Goal: Task Accomplishment & Management: Use online tool/utility

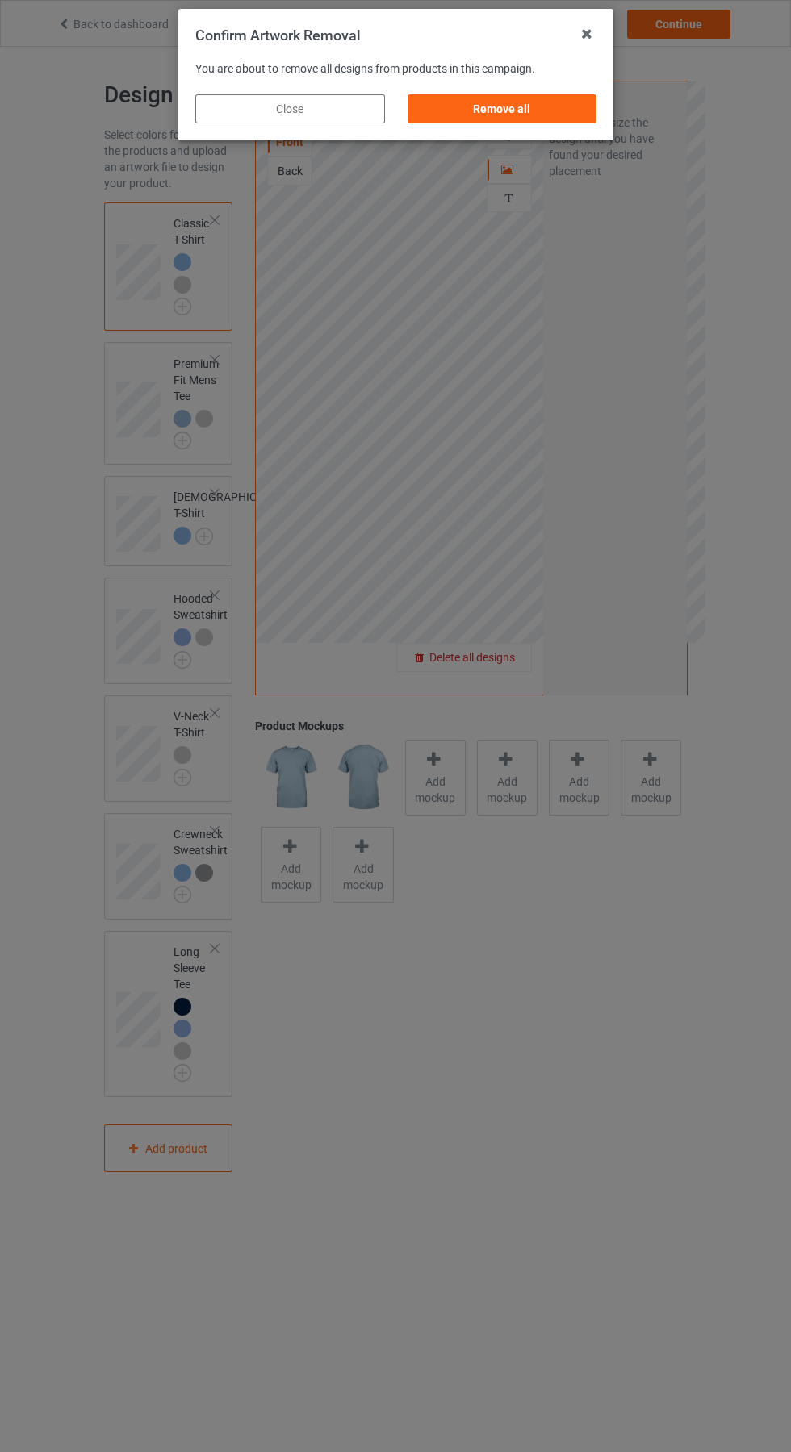
click at [514, 115] on div "Remove all" at bounding box center [502, 108] width 190 height 29
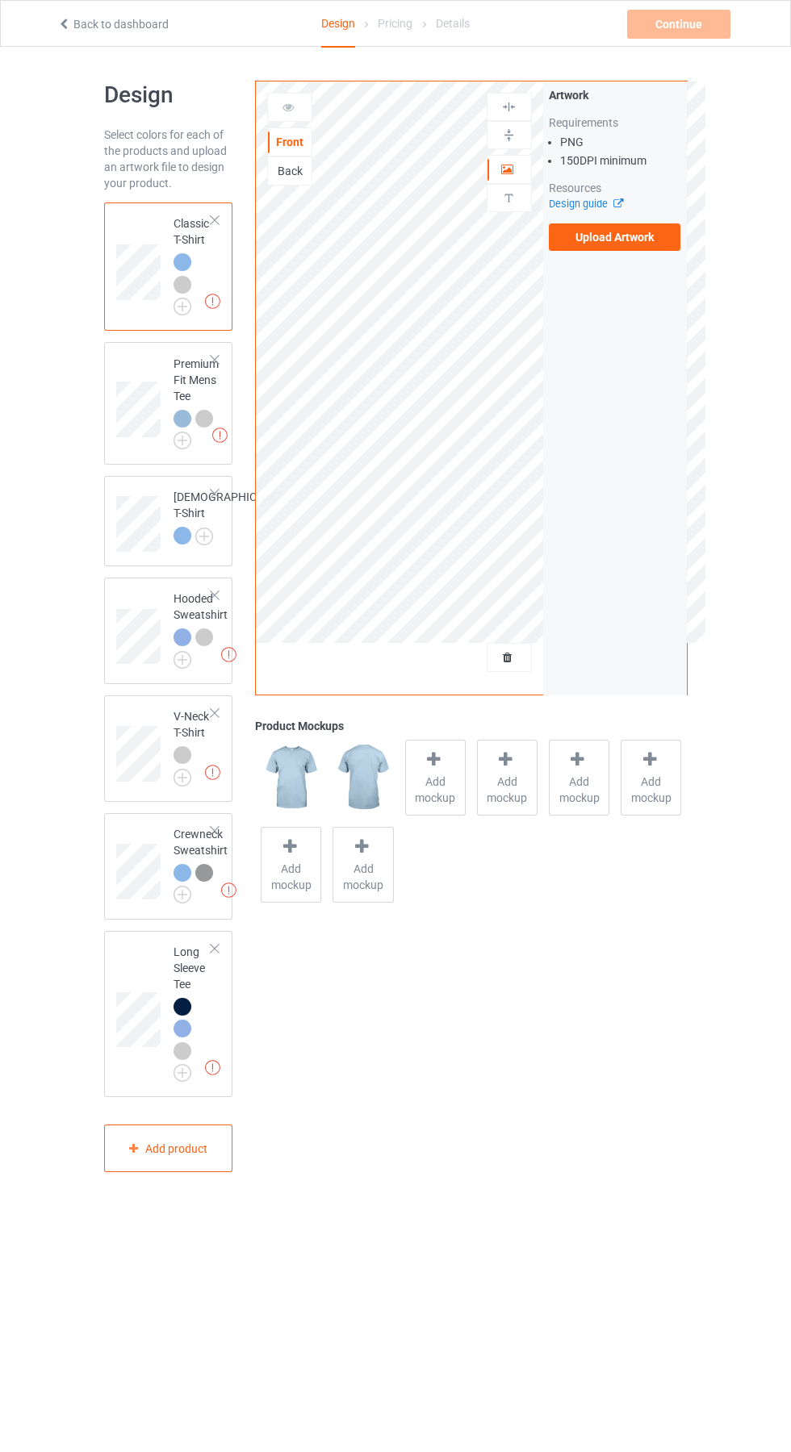
click at [657, 244] on label "Upload Artwork" at bounding box center [615, 237] width 132 height 27
click at [0, 0] on input "Upload Artwork" at bounding box center [0, 0] width 0 height 0
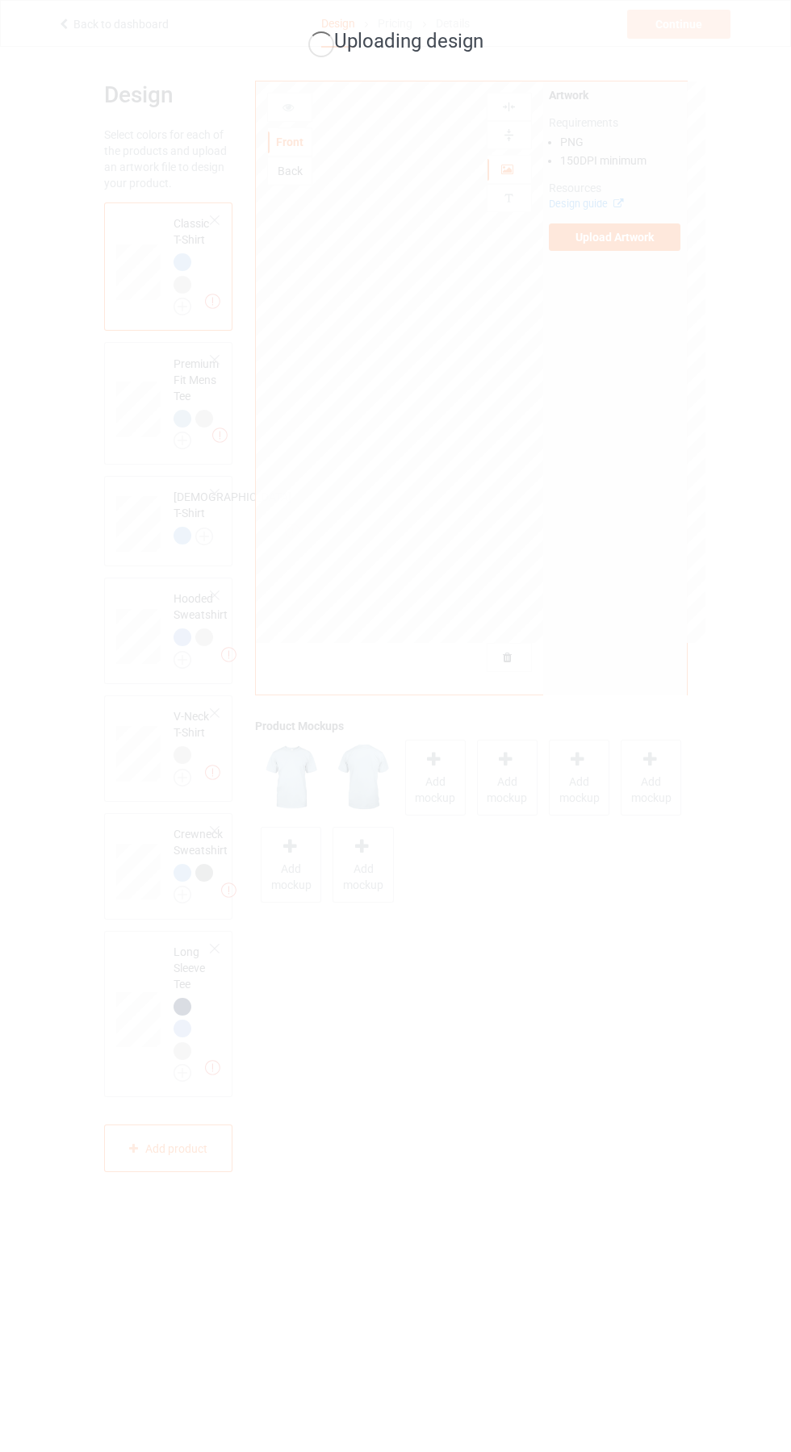
click at [673, 1273] on div "Uploading design" at bounding box center [395, 726] width 791 height 1452
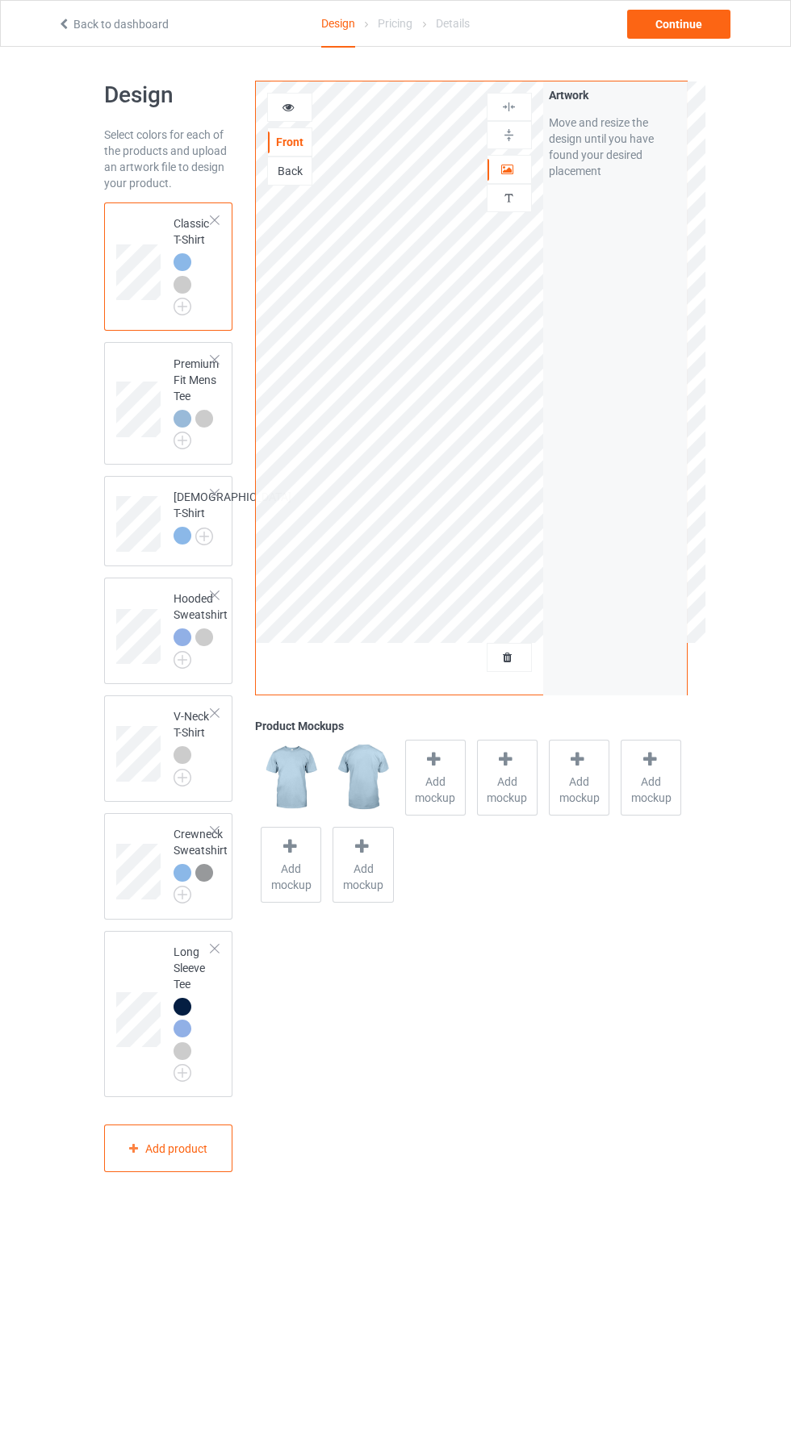
click at [206, 646] on div at bounding box center [204, 638] width 18 height 18
click at [0, 0] on img at bounding box center [0, 0] width 0 height 0
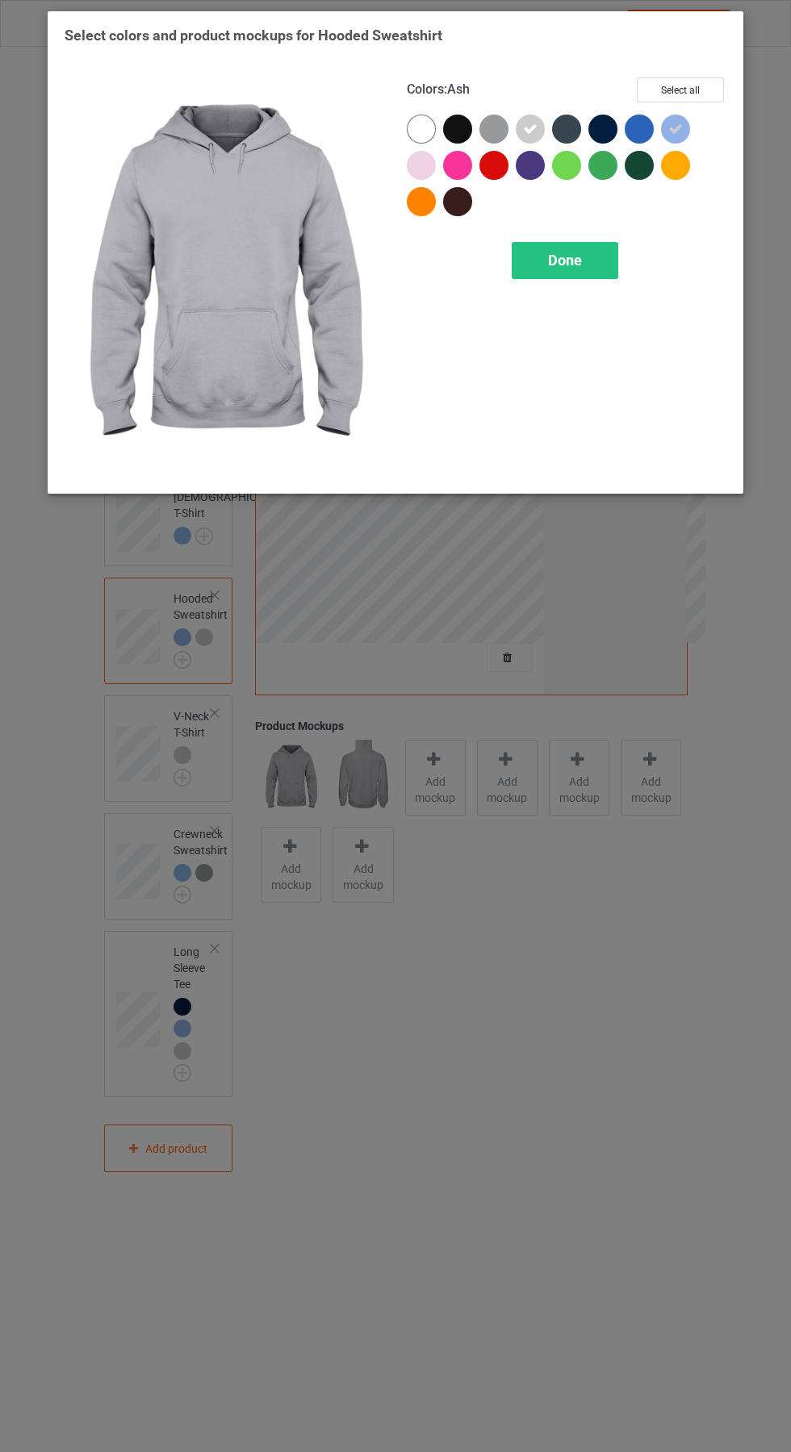
click at [581, 258] on span "Done" at bounding box center [565, 260] width 34 height 17
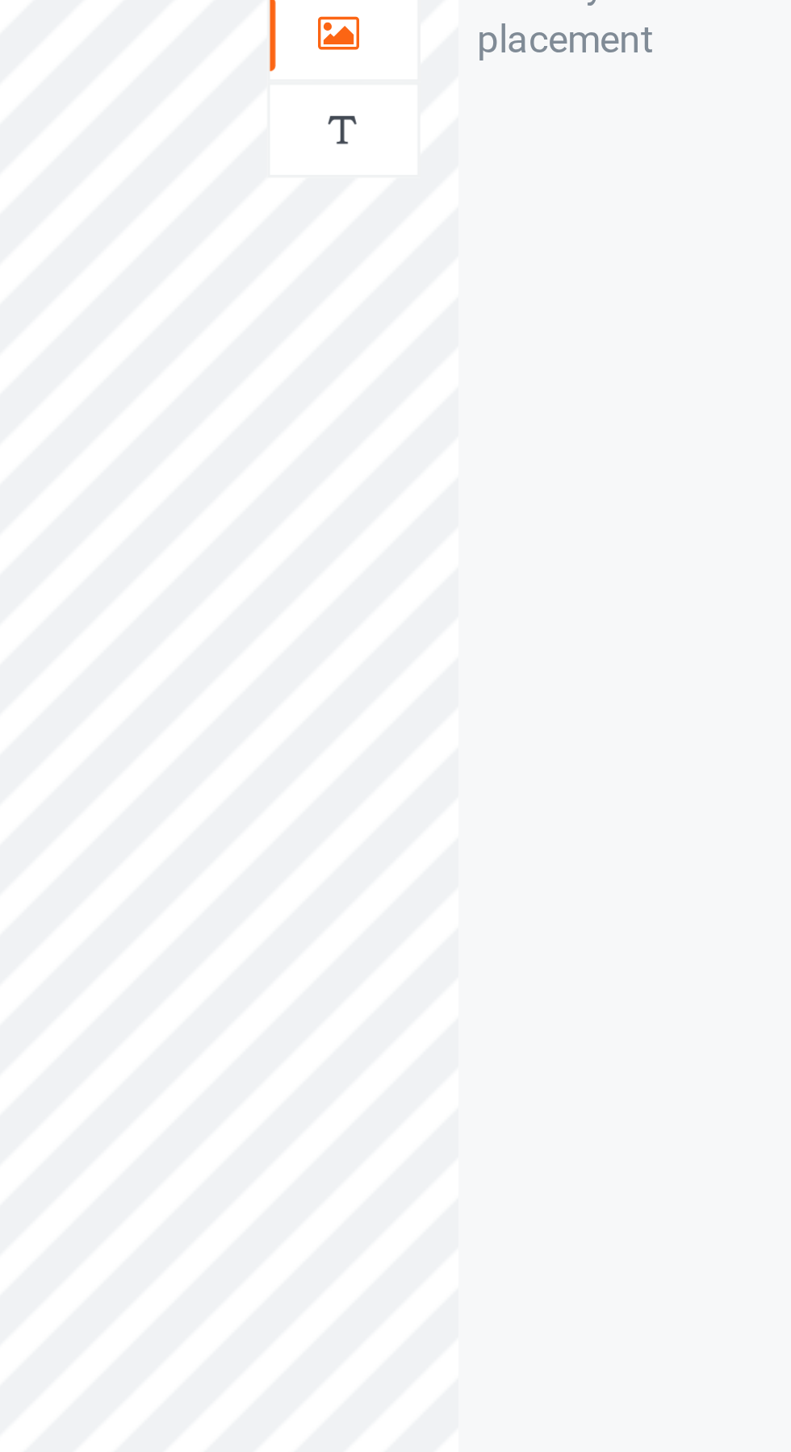
click at [509, 172] on icon at bounding box center [508, 166] width 14 height 11
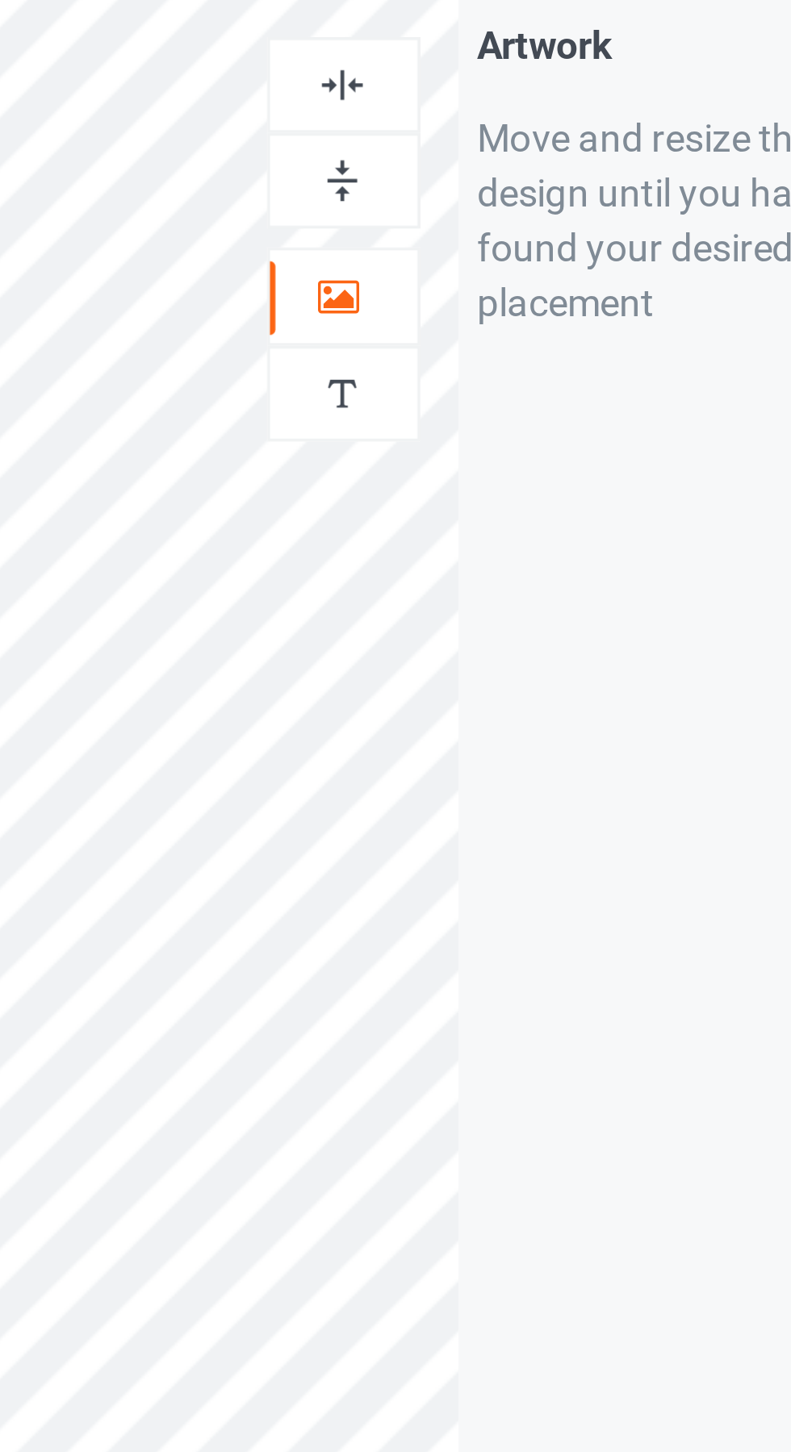
click at [511, 102] on img at bounding box center [508, 106] width 15 height 15
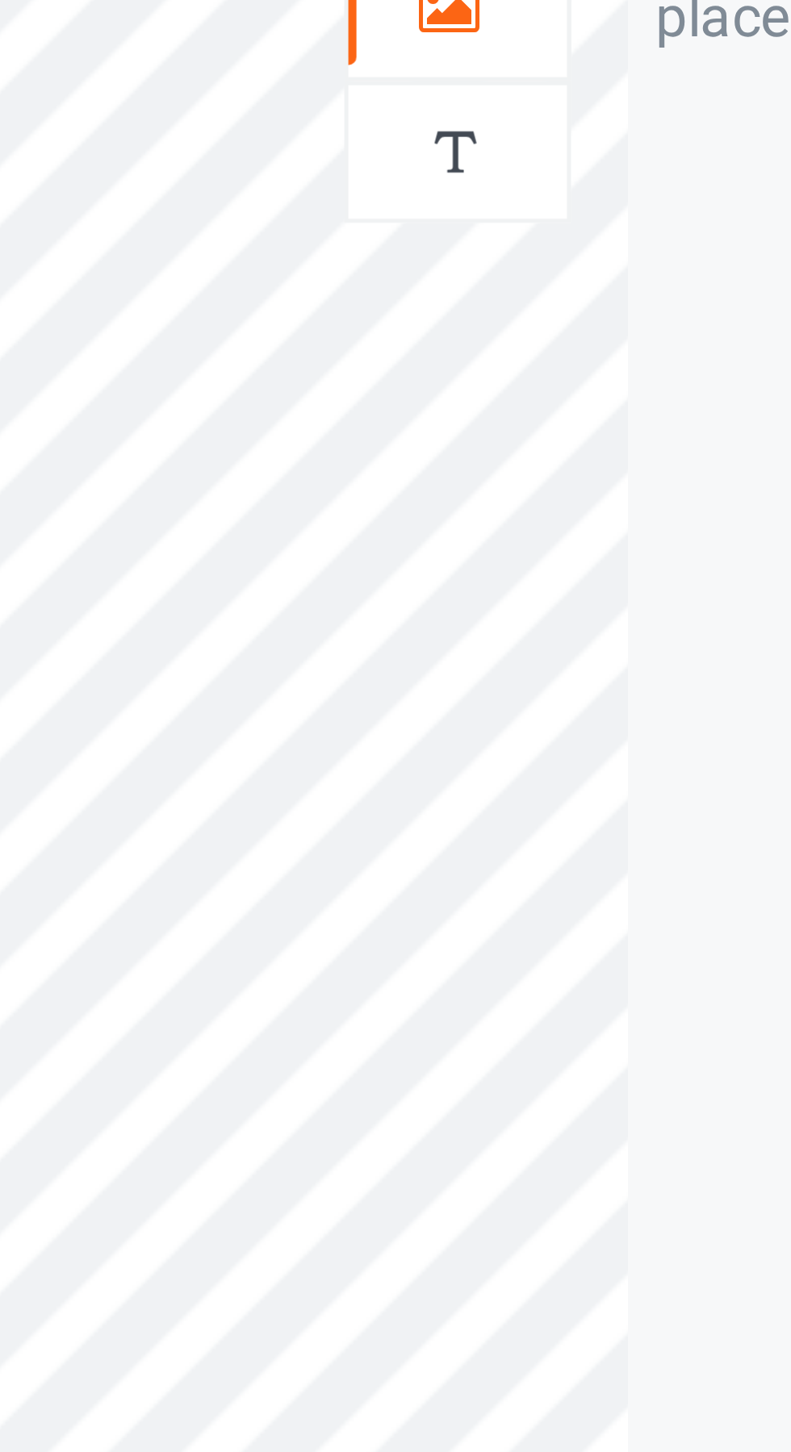
click at [564, 303] on div "Artwork Move and resize the design until you have found your desired placement" at bounding box center [615, 388] width 144 height 613
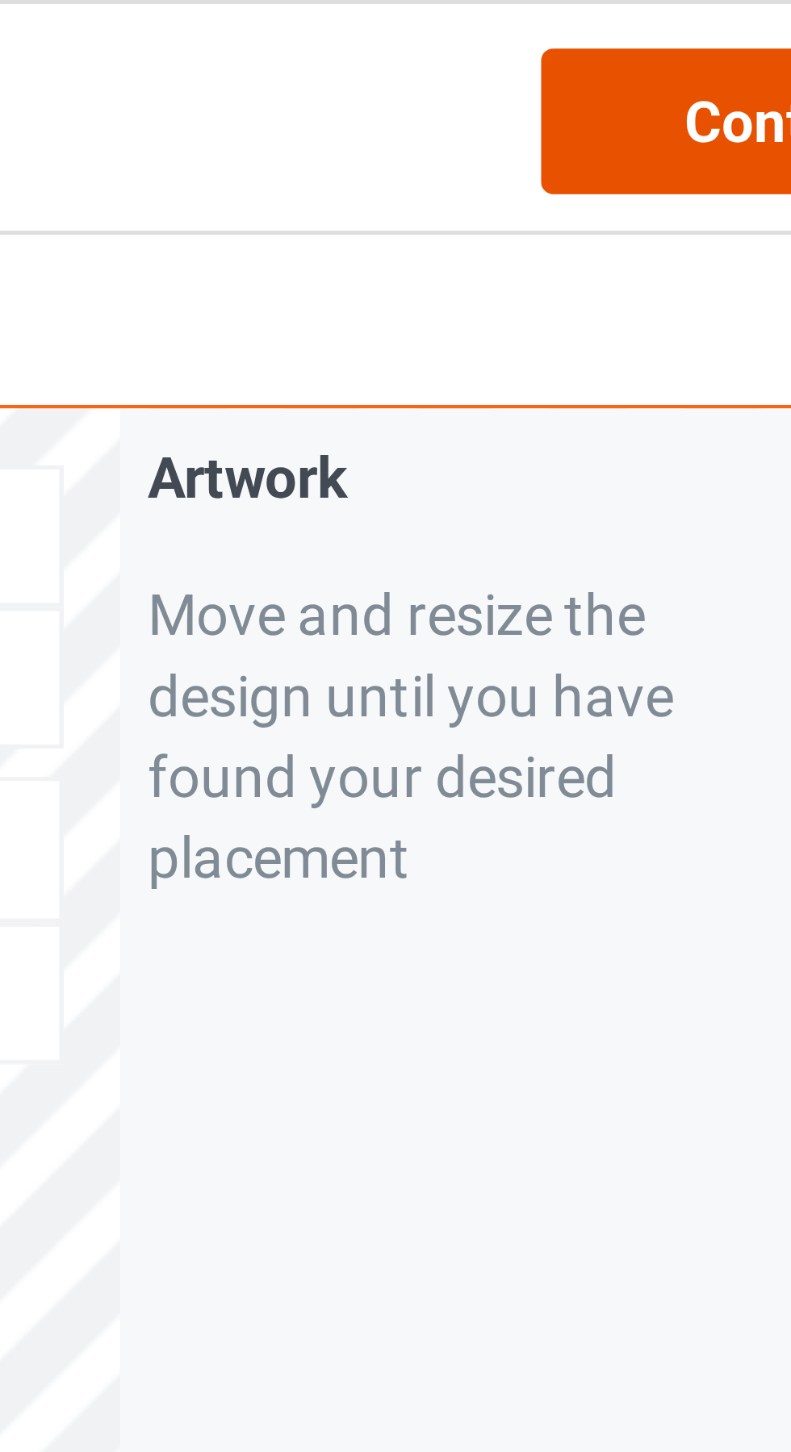
click at [660, 21] on div "Continue" at bounding box center [678, 24] width 103 height 29
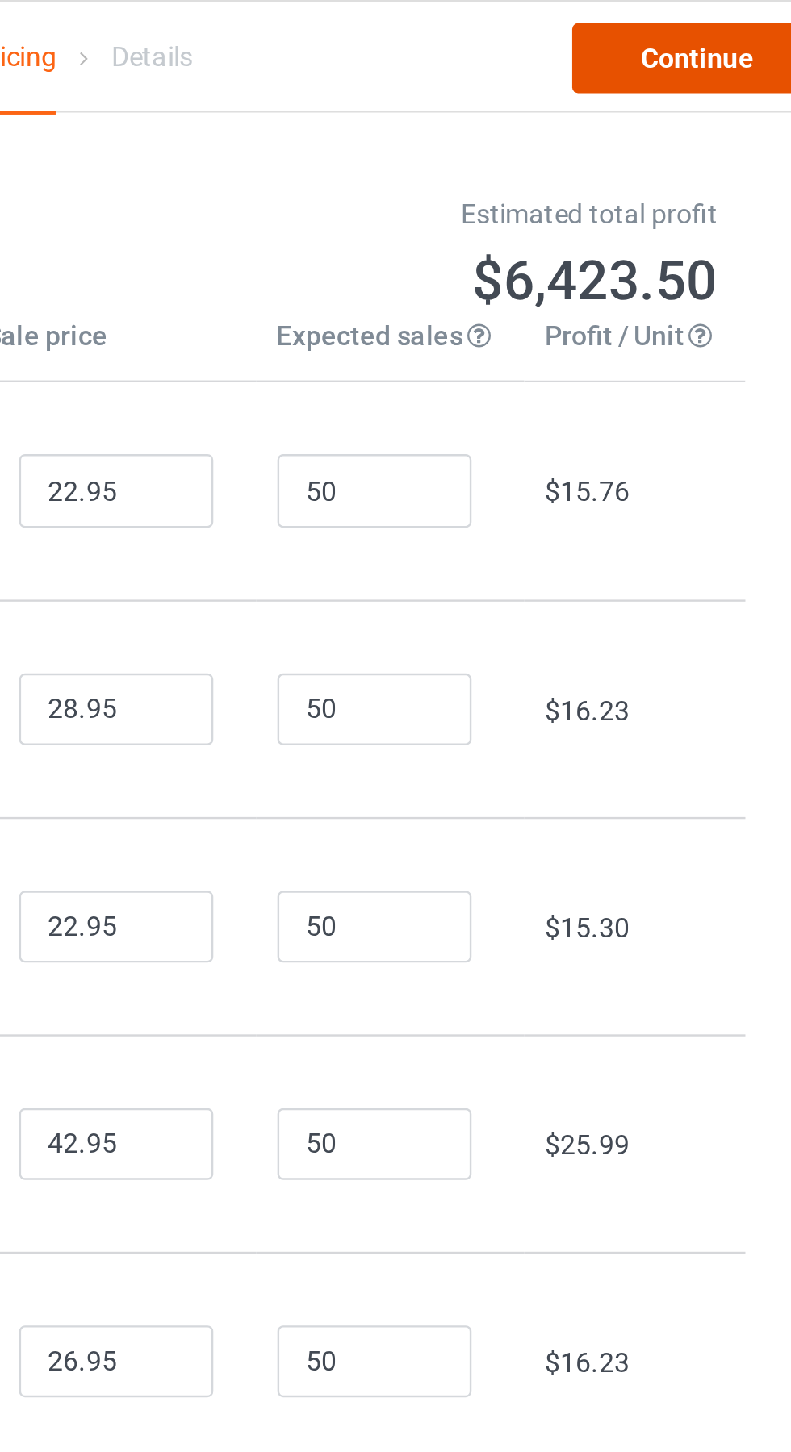
click at [679, 27] on link "Continue" at bounding box center [678, 24] width 103 height 29
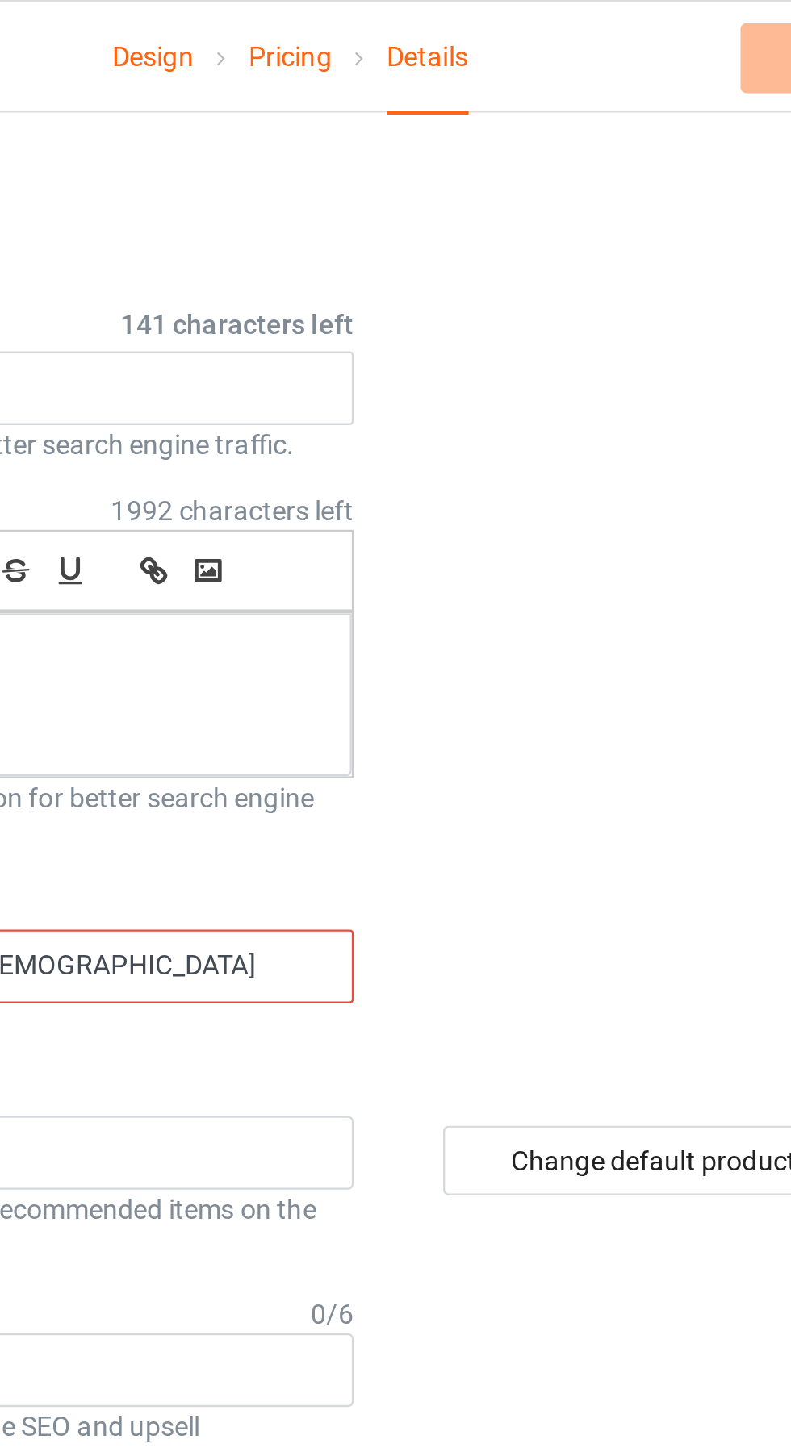
click at [370, 397] on input "[DEMOGRAPHIC_DATA]" at bounding box center [337, 402] width 170 height 31
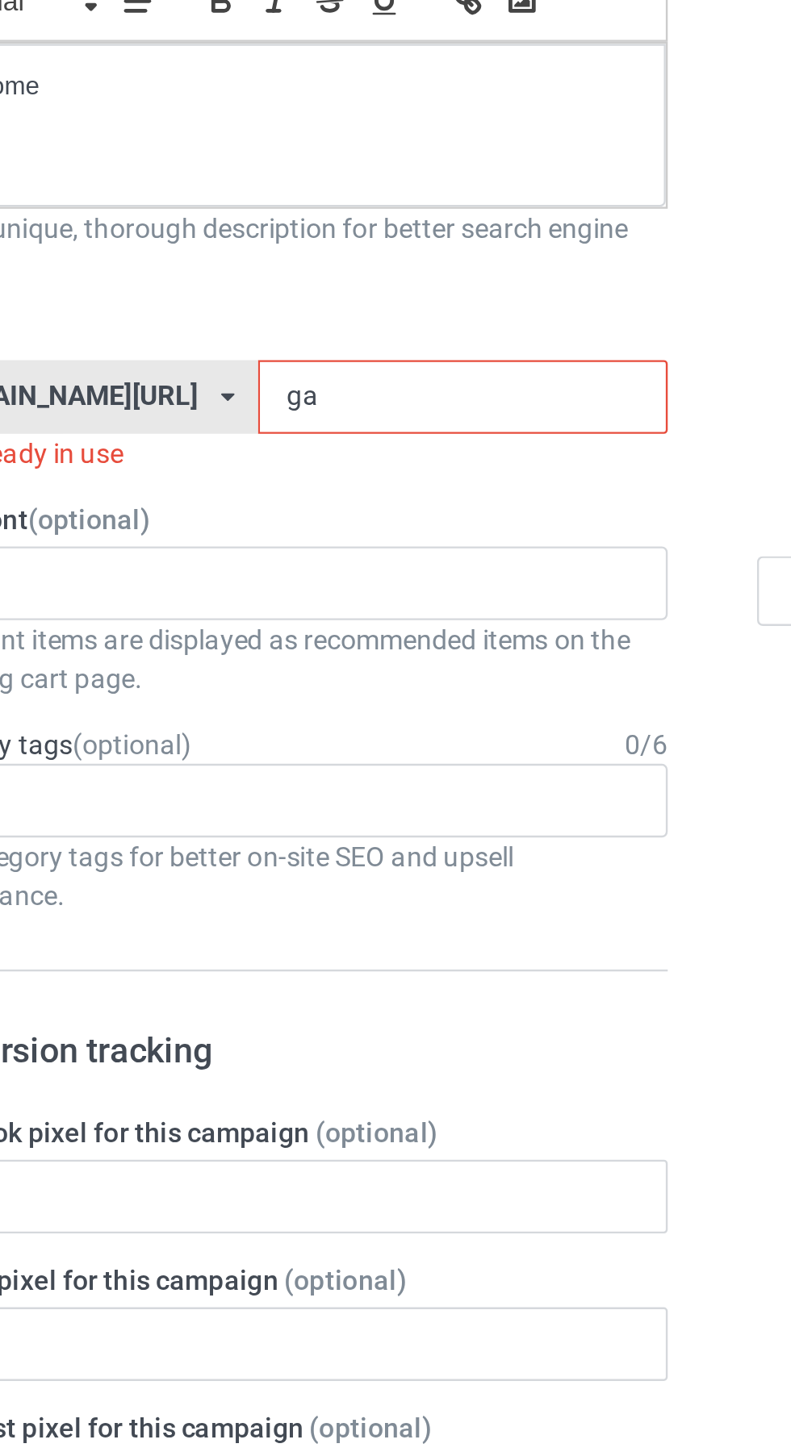
type input "g"
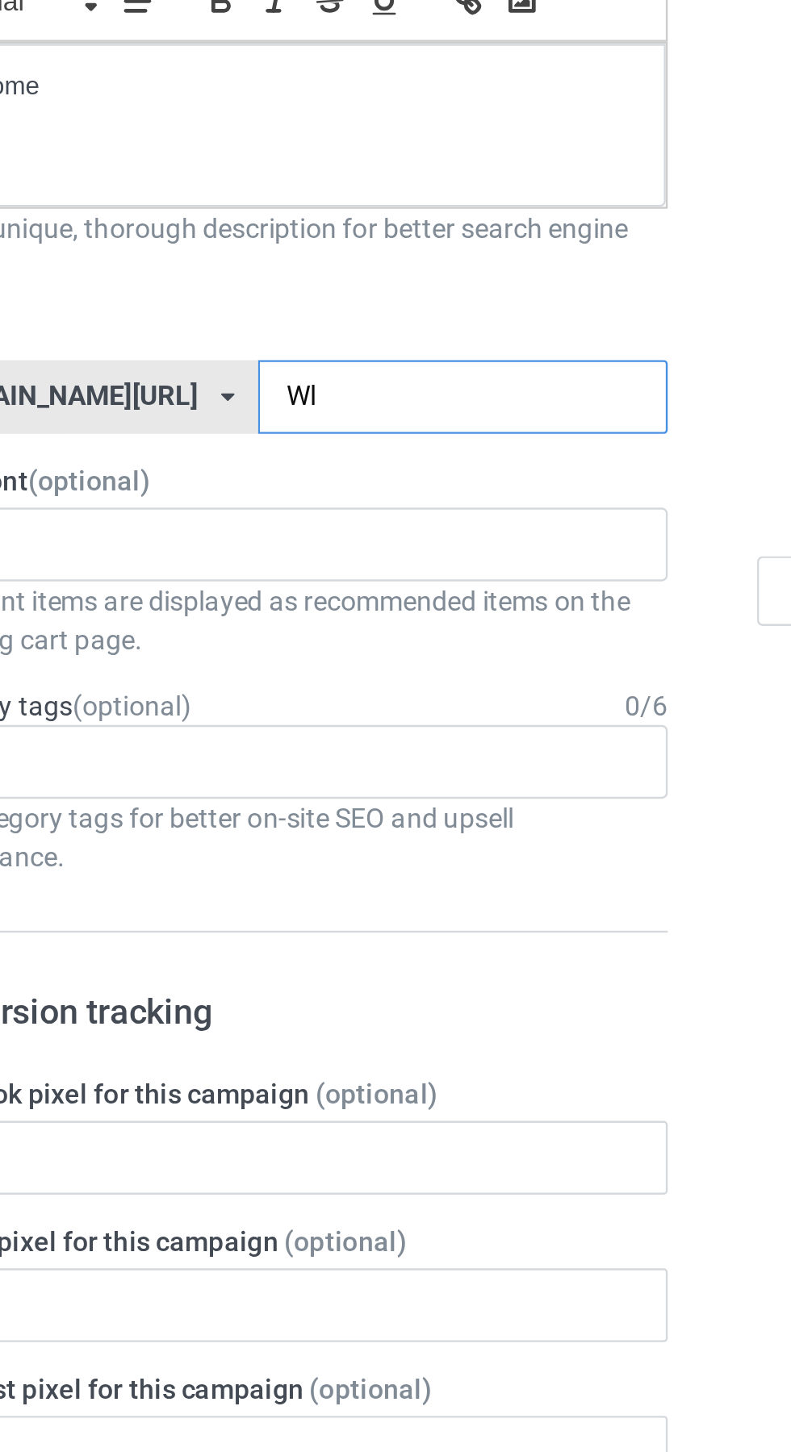
type input "Wlm"
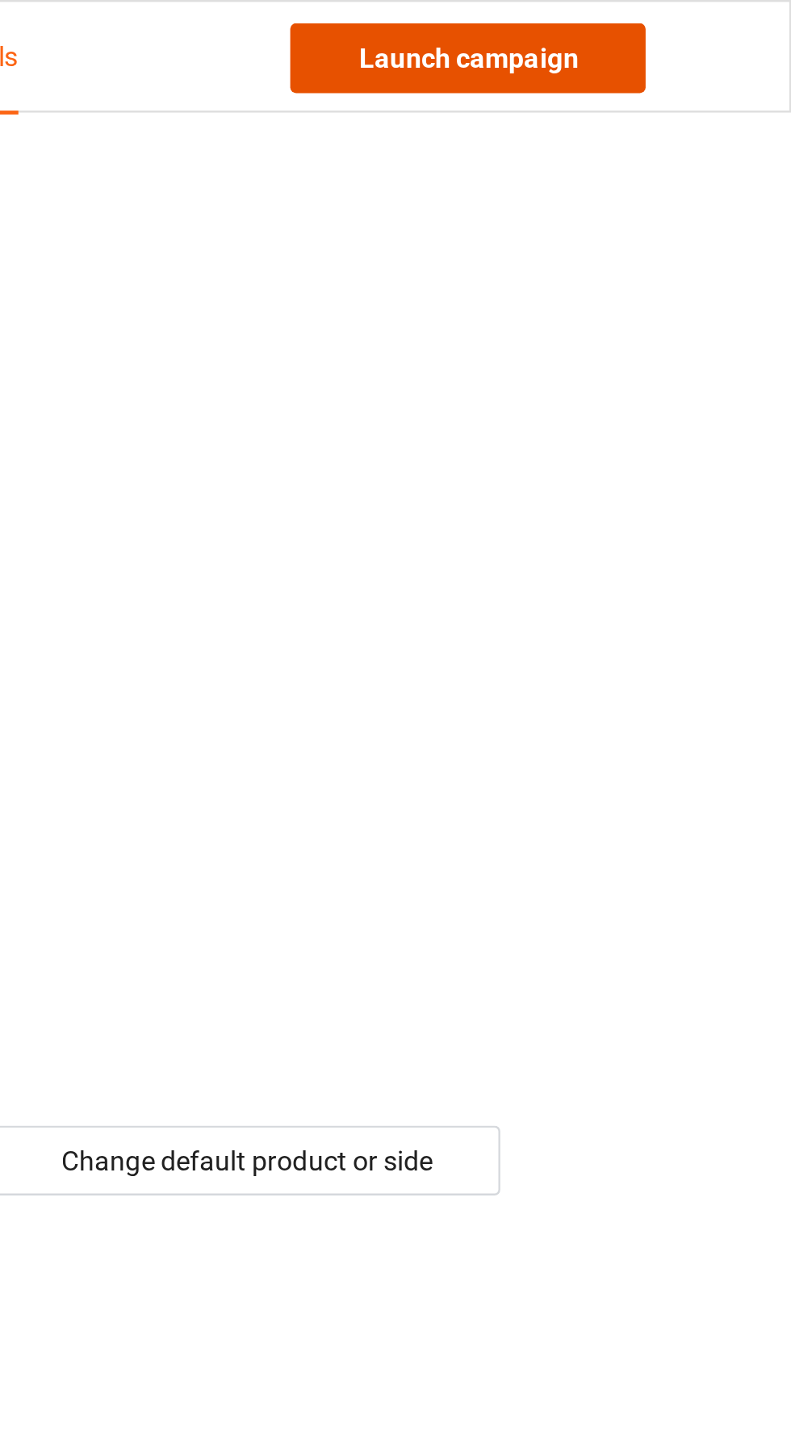
click at [687, 23] on link "Launch campaign" at bounding box center [657, 24] width 148 height 29
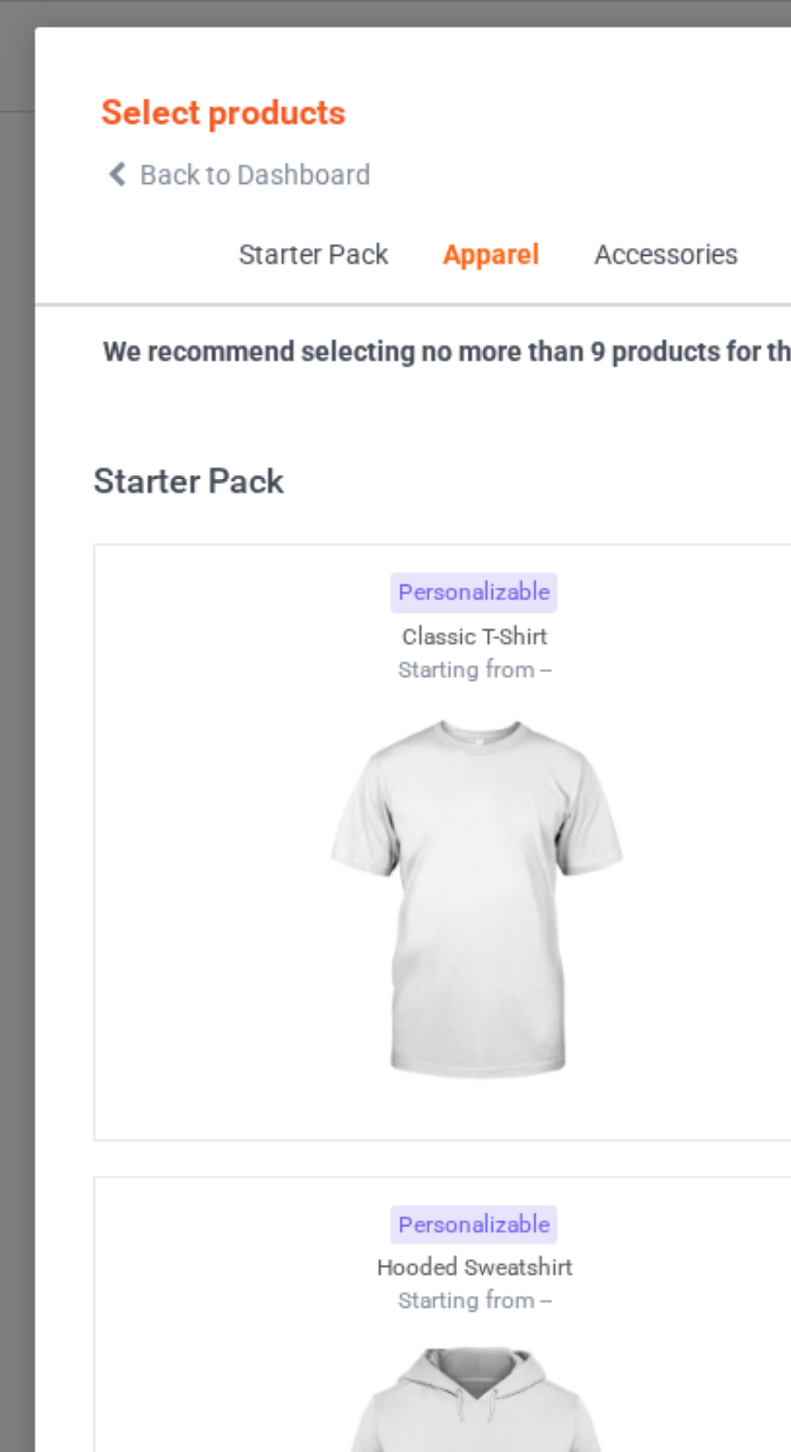
scroll to position [863, 0]
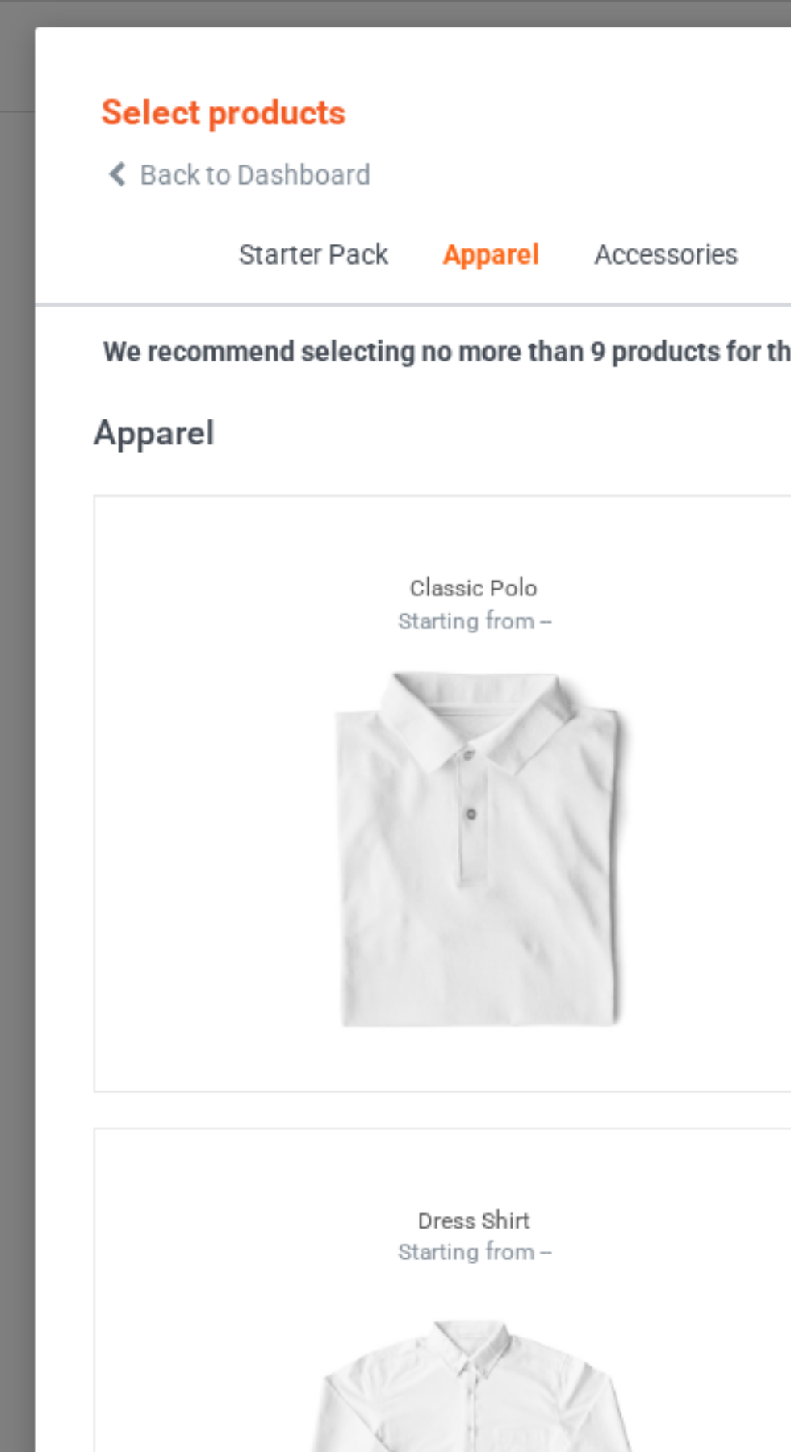
click at [88, 67] on icon at bounding box center [82, 72] width 14 height 11
